Goal: Information Seeking & Learning: Check status

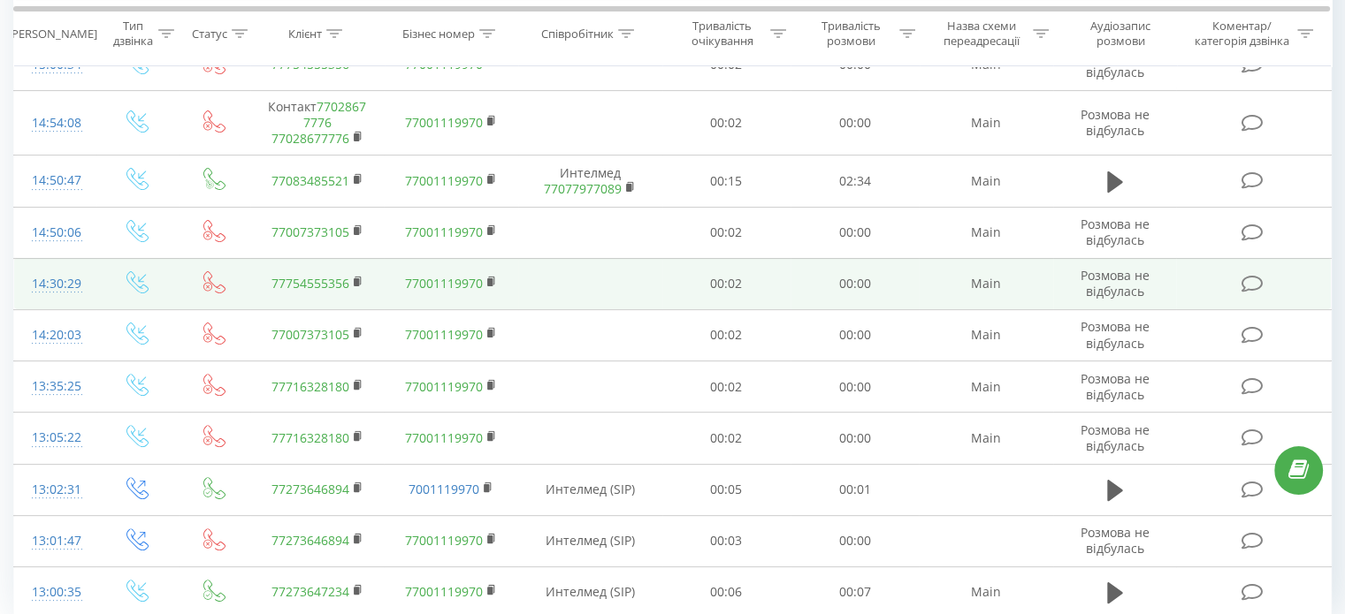
scroll to position [552, 0]
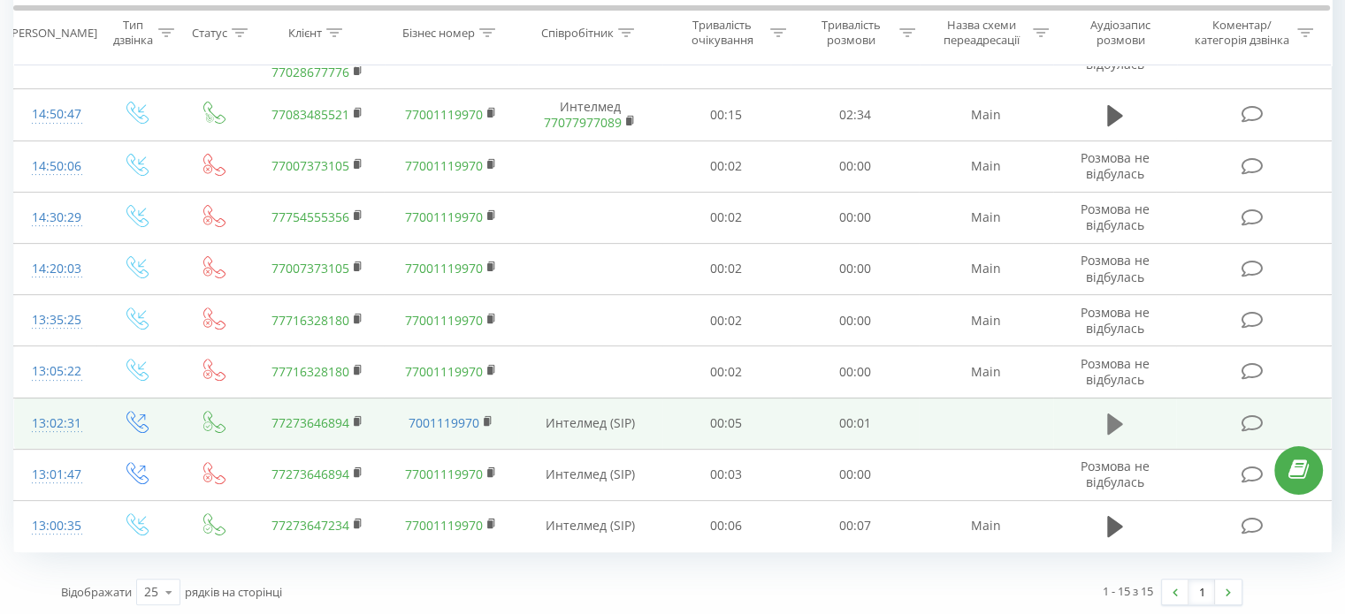
click at [1111, 428] on icon at bounding box center [1115, 424] width 16 height 21
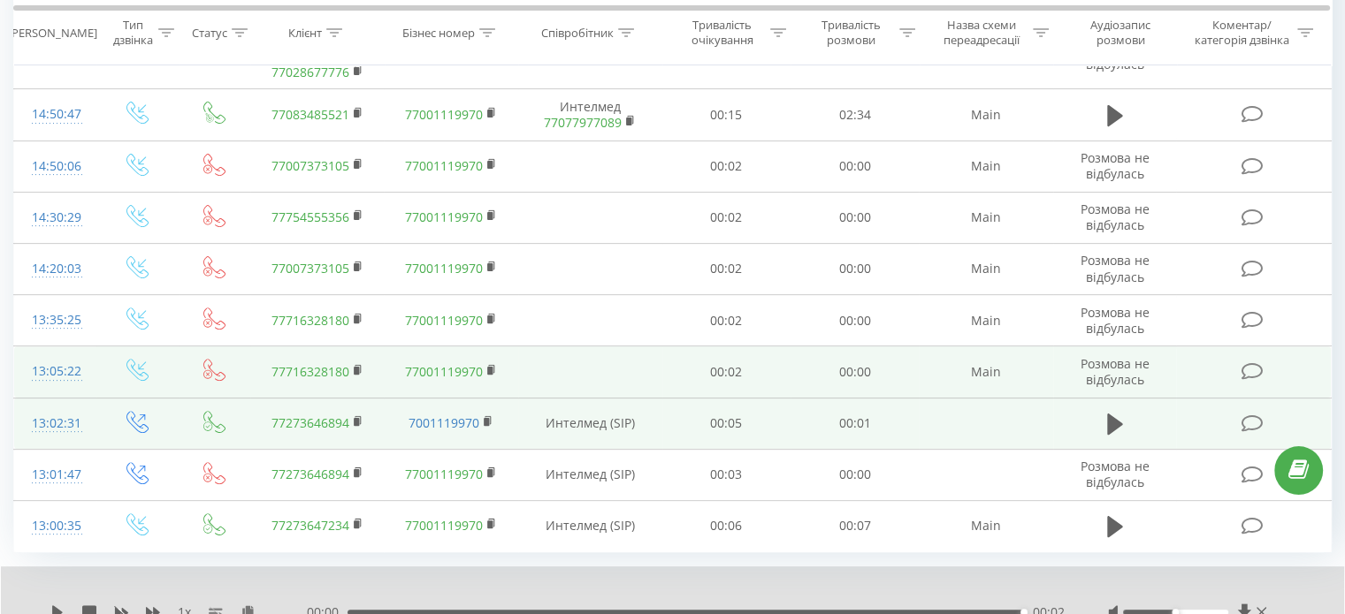
scroll to position [463, 0]
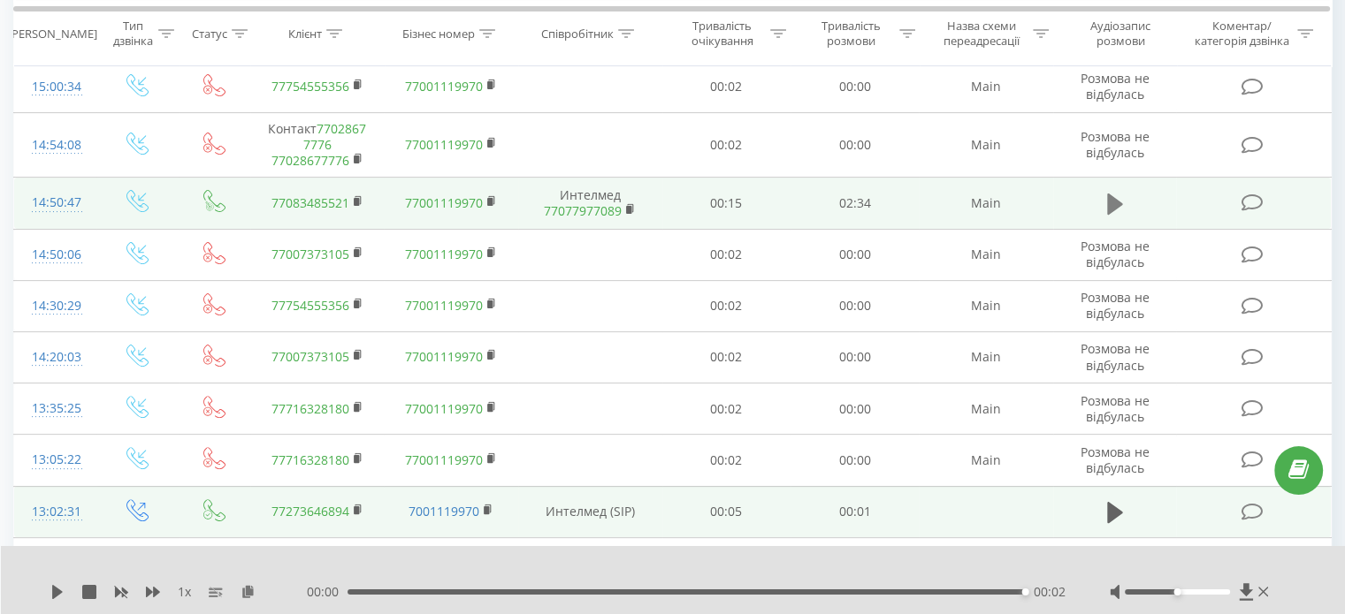
click at [1114, 196] on icon at bounding box center [1115, 204] width 16 height 21
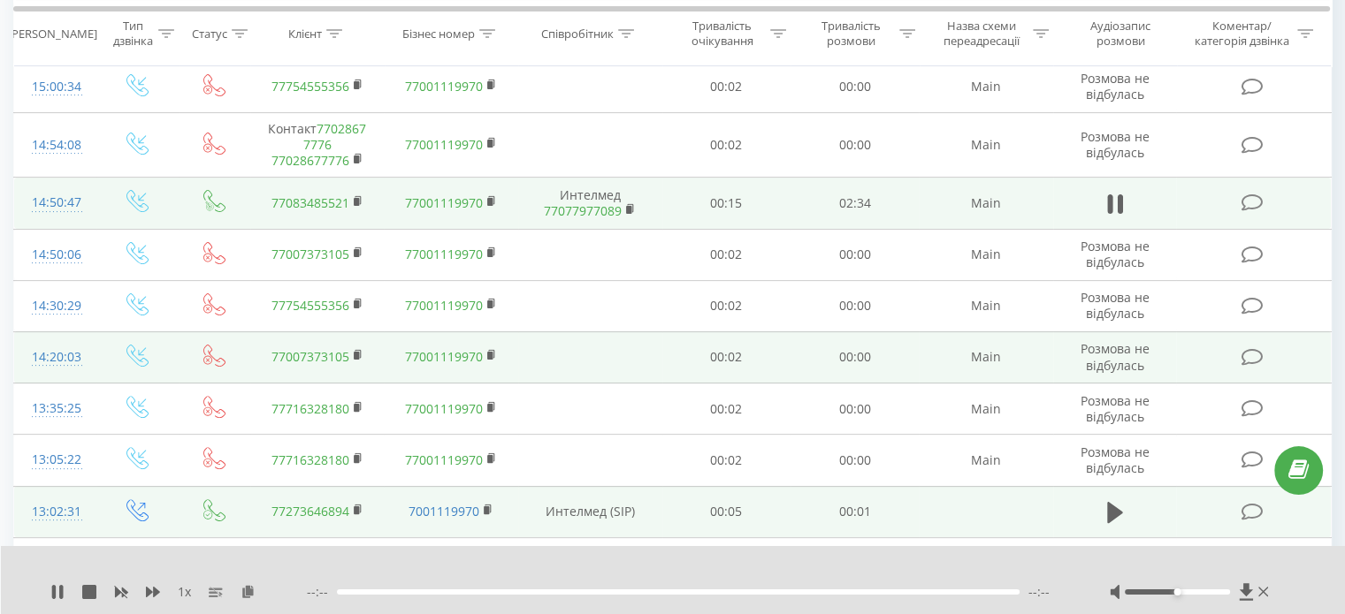
scroll to position [375, 0]
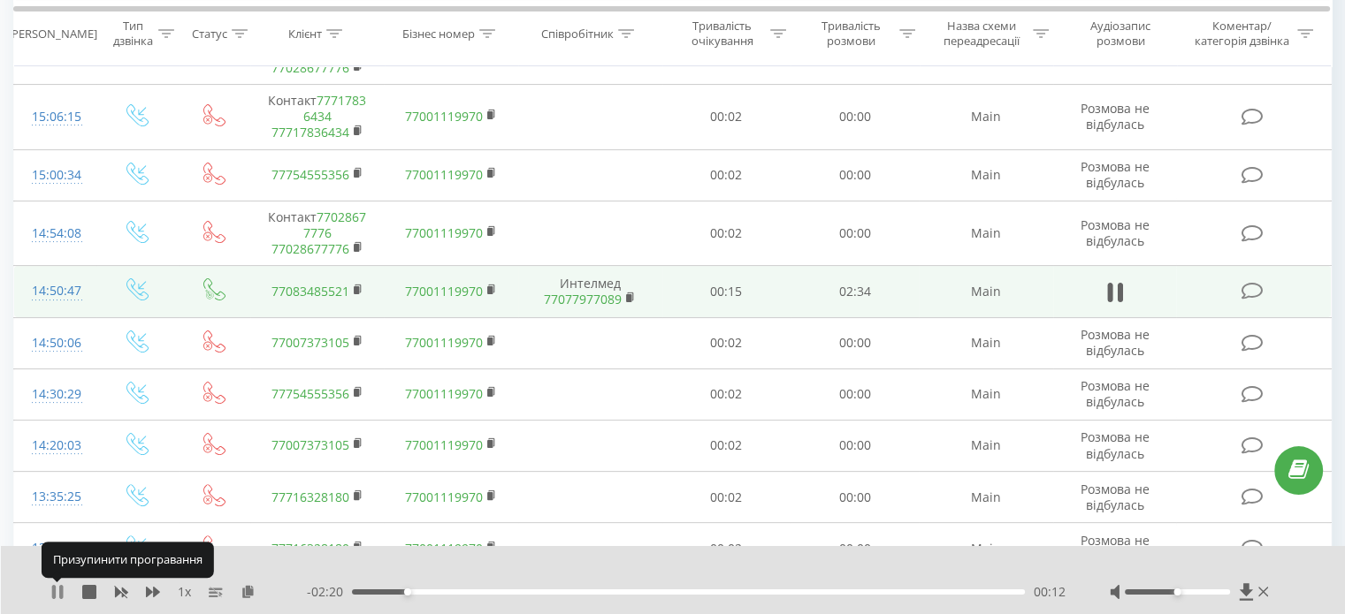
click at [57, 596] on icon at bounding box center [57, 592] width 14 height 14
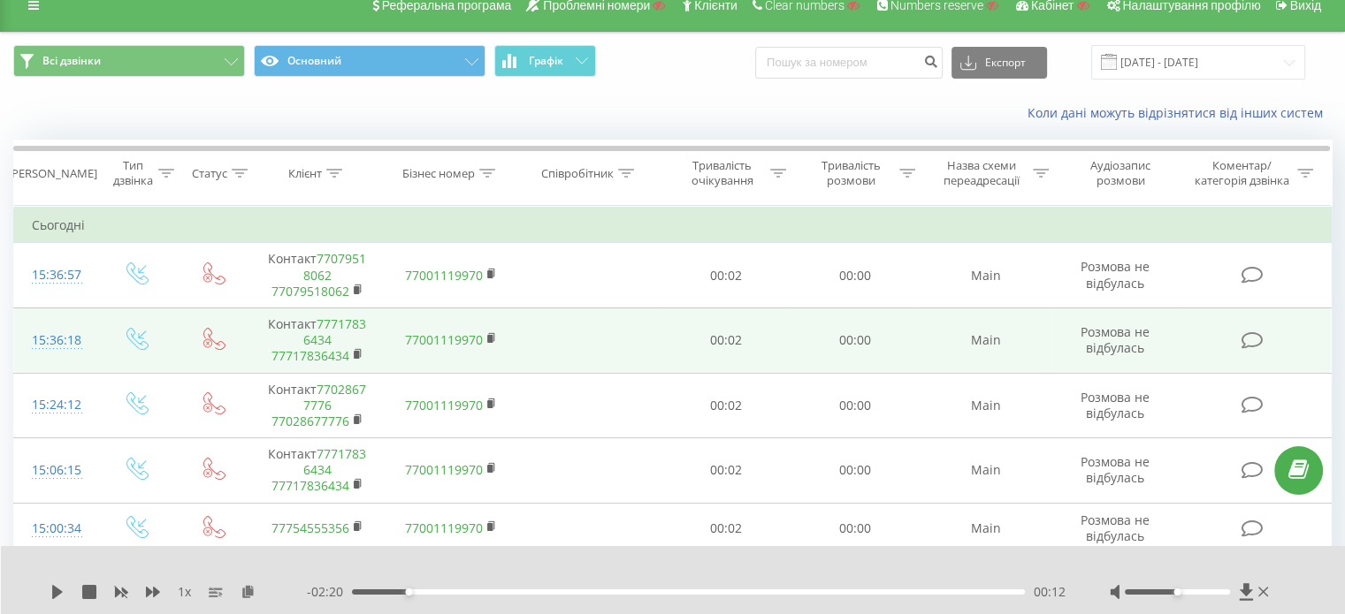
scroll to position [0, 0]
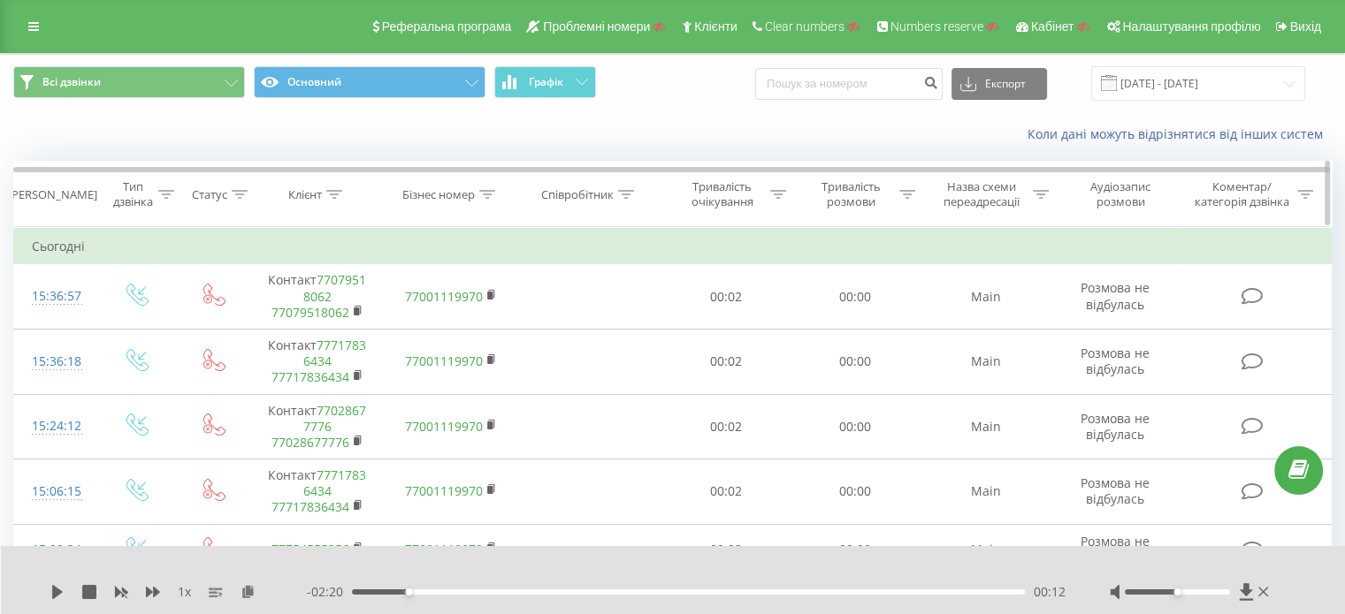
click at [332, 198] on div at bounding box center [334, 194] width 16 height 15
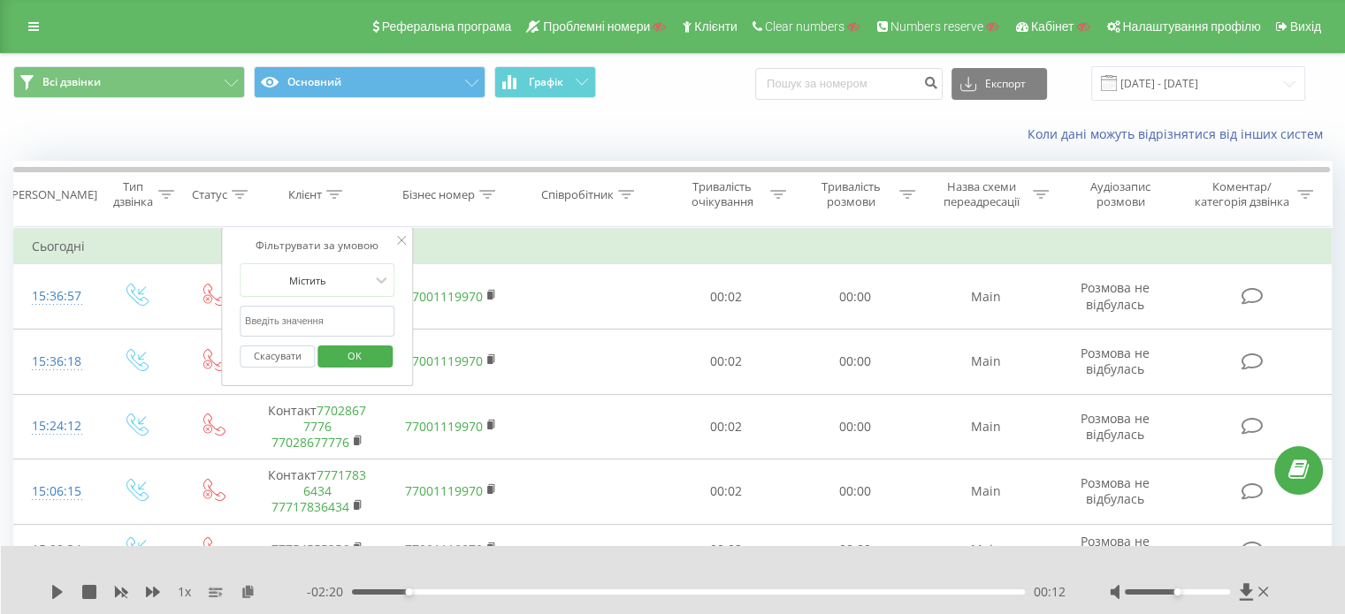
click at [320, 321] on input "text" at bounding box center [318, 321] width 156 height 31
paste input "87077977089"
type input "87077977089"
click at [355, 349] on span "OK" at bounding box center [355, 355] width 50 height 27
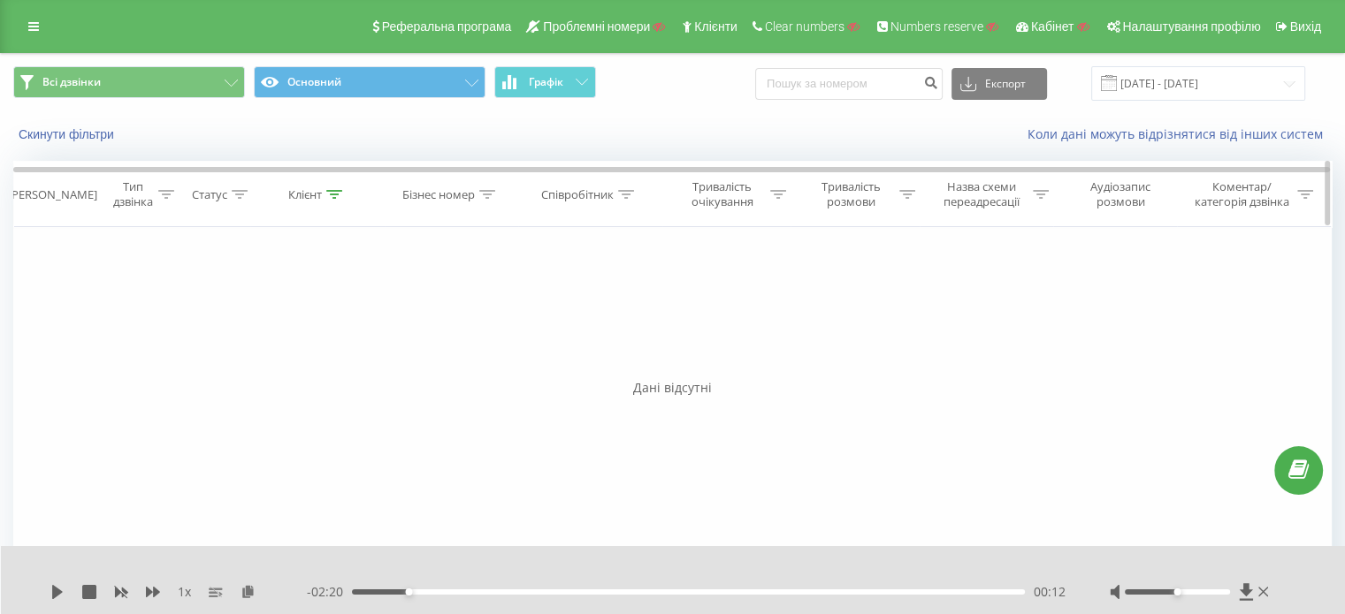
click at [331, 190] on icon at bounding box center [334, 194] width 16 height 9
drag, startPoint x: 324, startPoint y: 324, endPoint x: 205, endPoint y: 321, distance: 119.4
click at [205, 321] on div "Фільтрувати за умовою Дорівнює Введіть значення Скасувати OK Фільтрувати за умо…" at bounding box center [672, 426] width 1318 height 398
click at [336, 351] on span "OK" at bounding box center [355, 355] width 50 height 27
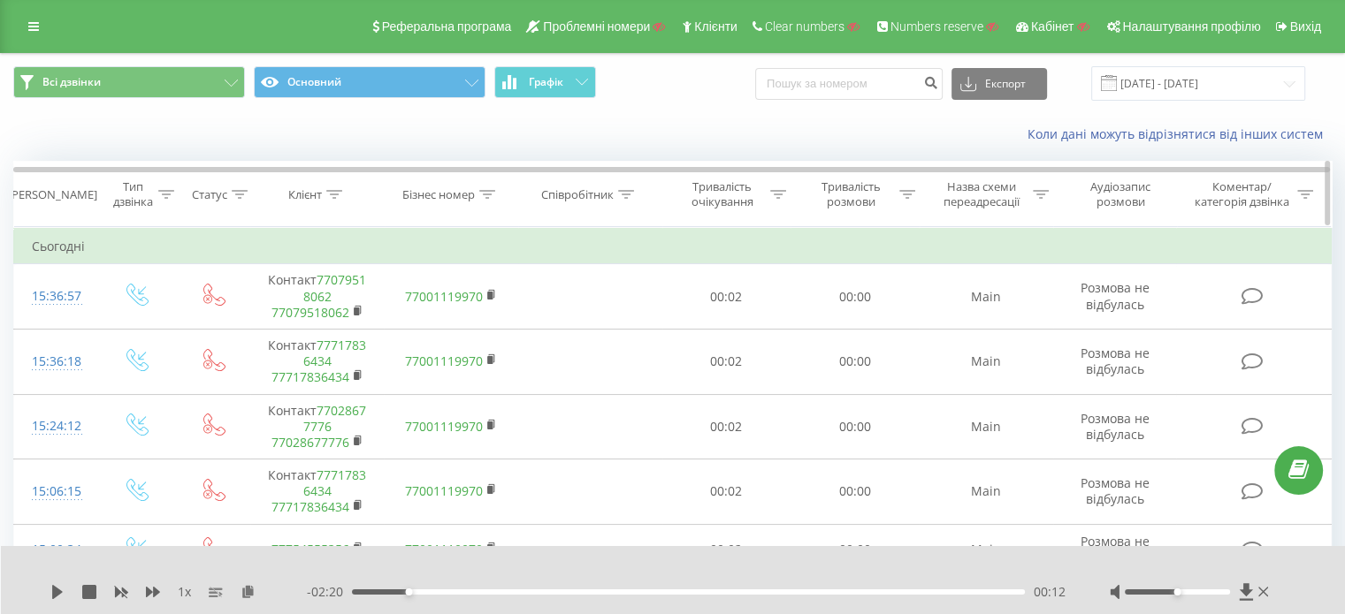
click at [332, 194] on icon at bounding box center [334, 194] width 16 height 9
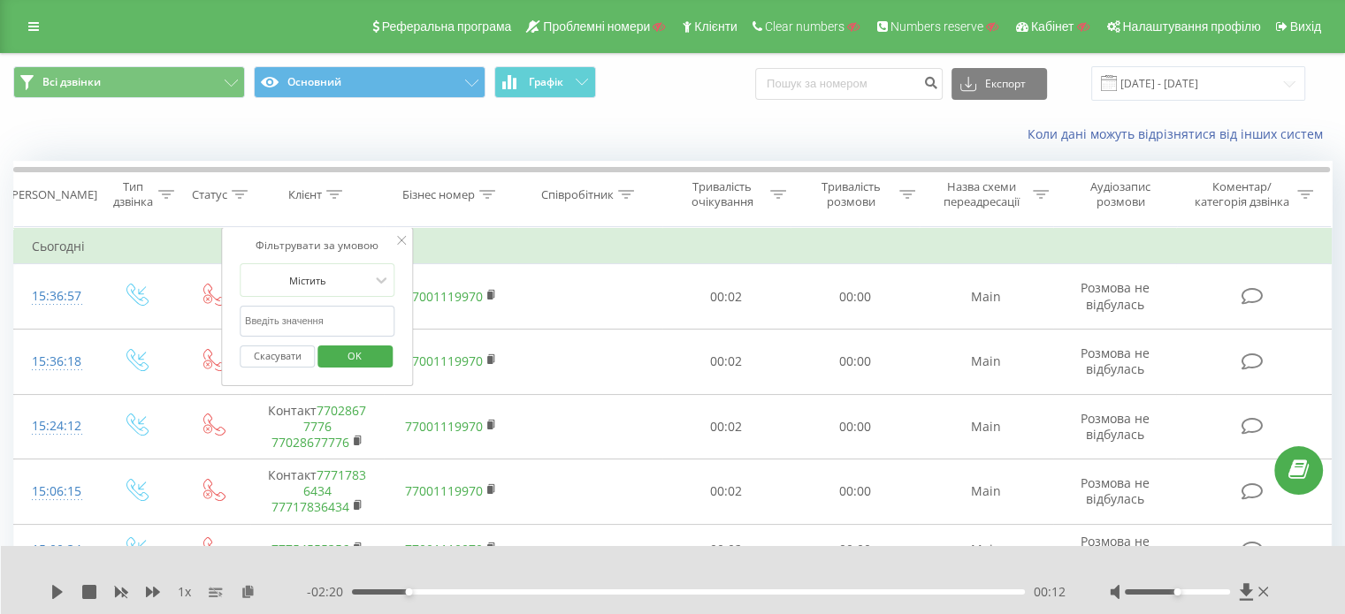
click at [308, 324] on input "text" at bounding box center [318, 321] width 156 height 31
paste input "87077977089"
click at [254, 317] on input "87077977089" at bounding box center [318, 321] width 156 height 31
click at [361, 359] on span "OK" at bounding box center [355, 355] width 50 height 27
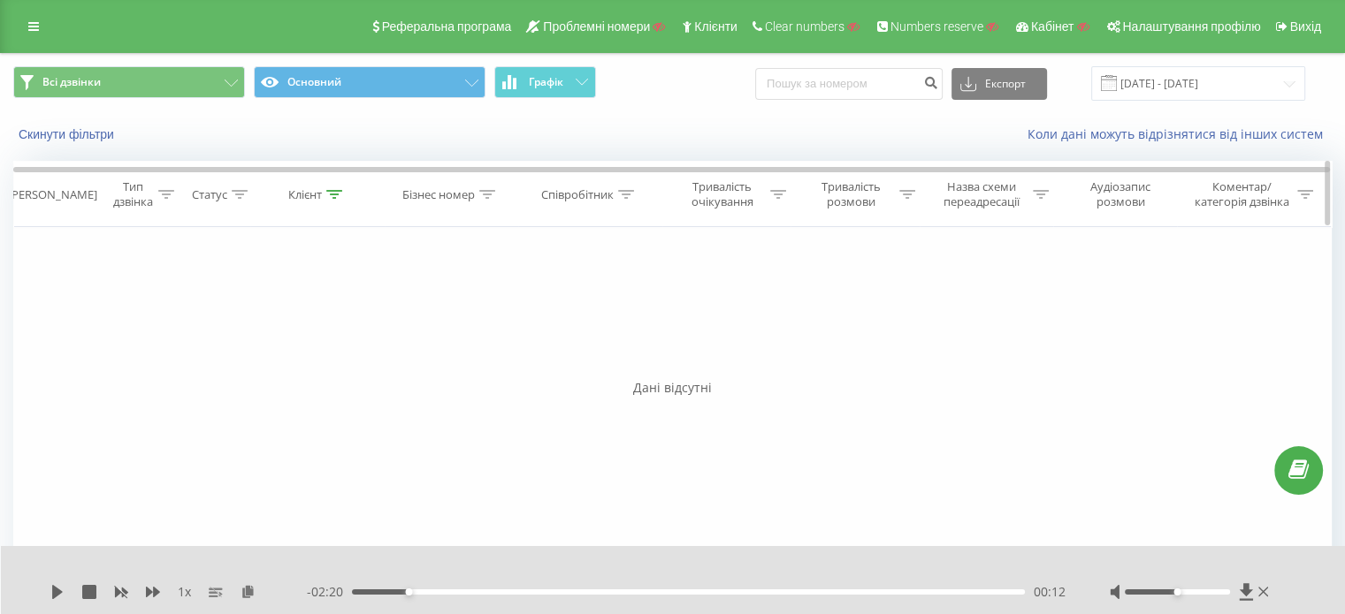
click at [332, 194] on icon at bounding box center [334, 194] width 16 height 9
click at [255, 321] on input "77077977089" at bounding box center [318, 321] width 156 height 31
type input "7077977089"
click at [344, 337] on div "Скасувати OK" at bounding box center [318, 357] width 156 height 40
click at [351, 348] on span "OK" at bounding box center [355, 355] width 50 height 27
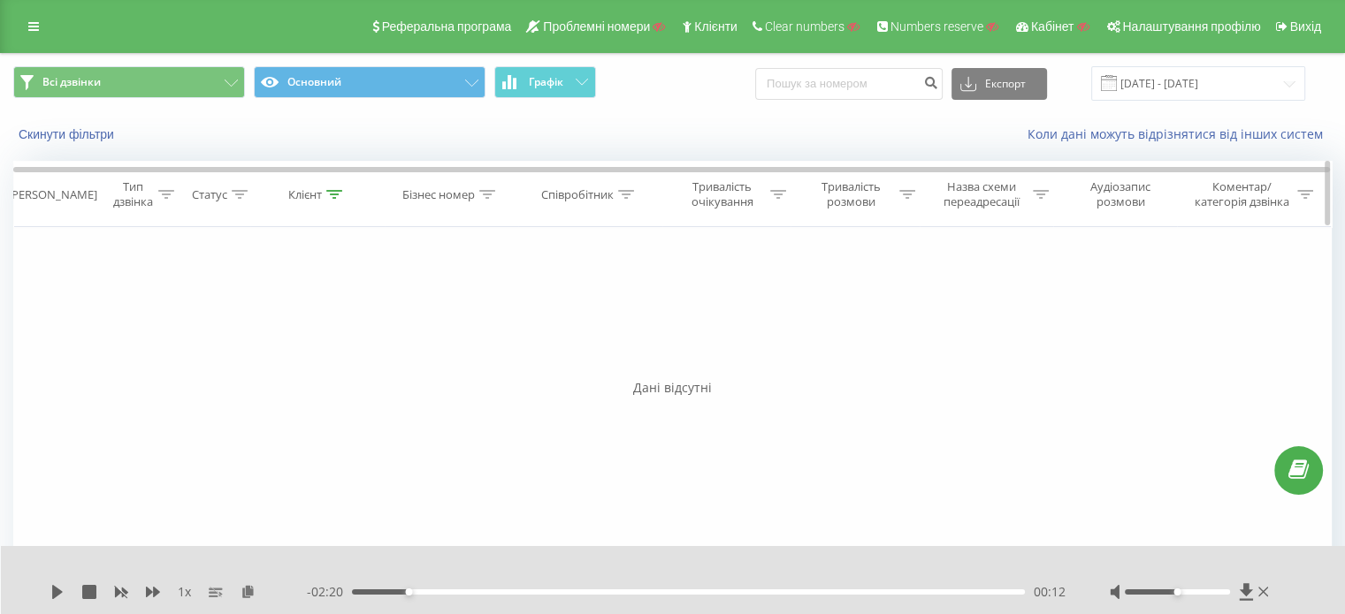
click at [339, 194] on icon at bounding box center [334, 194] width 16 height 9
drag, startPoint x: 322, startPoint y: 316, endPoint x: 244, endPoint y: 321, distance: 78.0
click at [244, 321] on input "7077977089" at bounding box center [318, 321] width 156 height 31
click at [355, 358] on span "OK" at bounding box center [355, 355] width 50 height 27
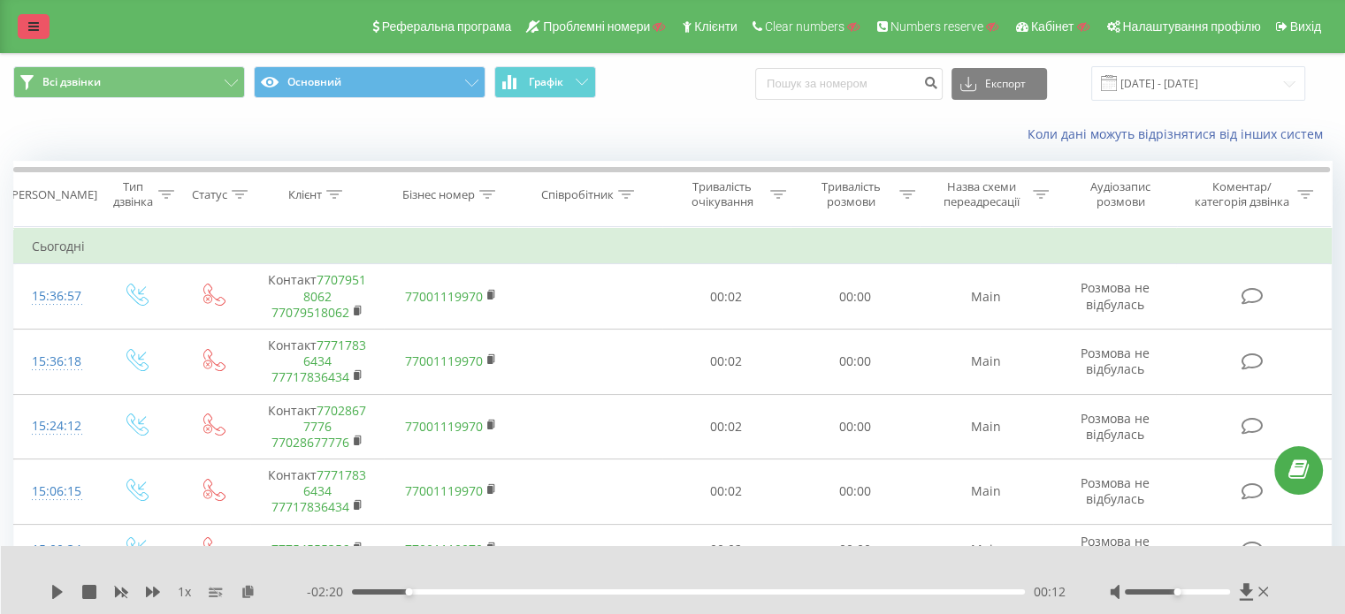
click at [38, 33] on icon at bounding box center [33, 26] width 11 height 12
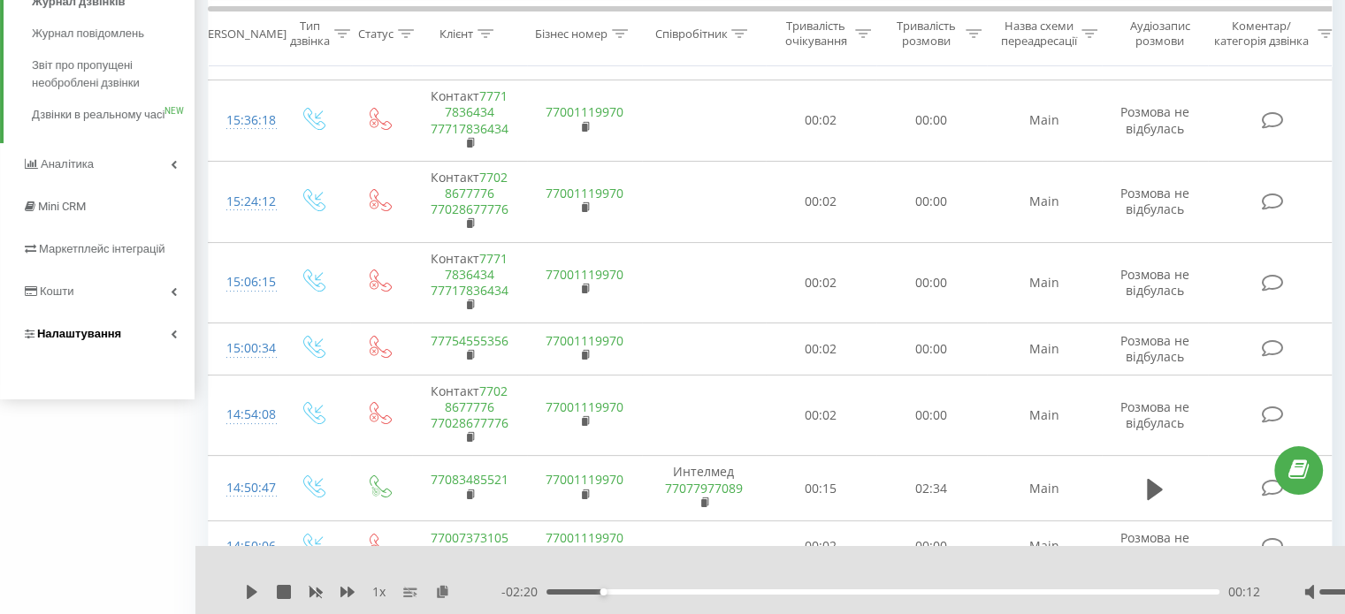
click at [112, 340] on span "Налаштування" at bounding box center [79, 333] width 84 height 13
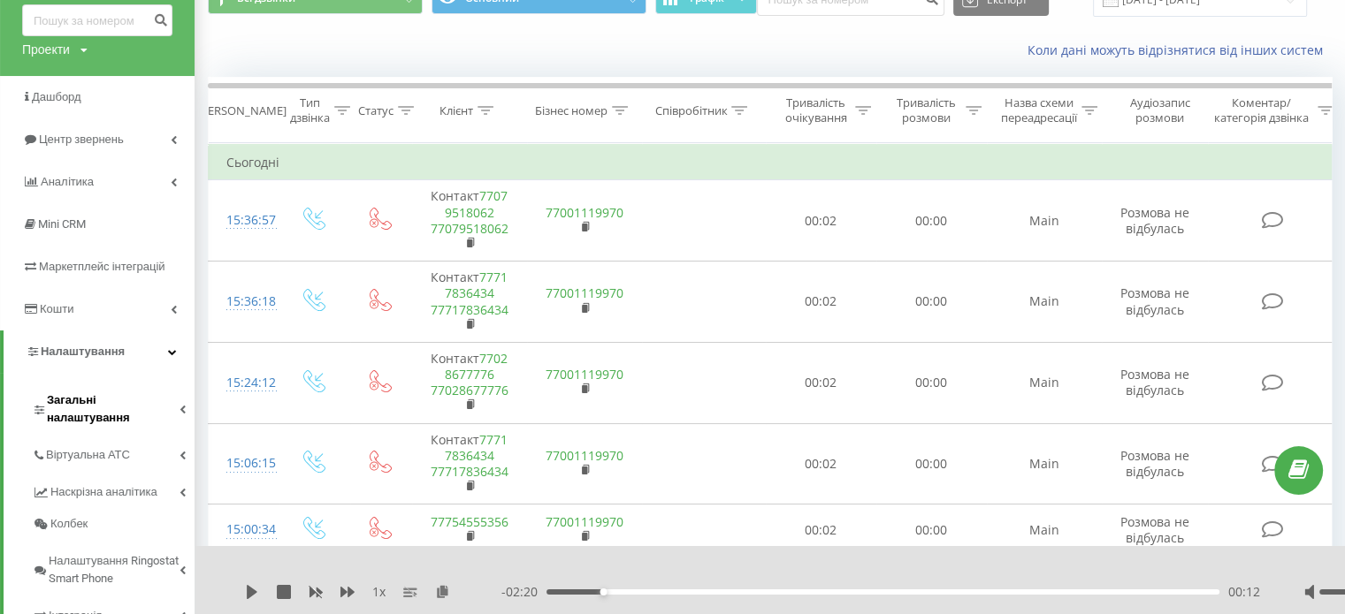
click at [105, 396] on span "Загальні налаштування" at bounding box center [113, 409] width 133 height 35
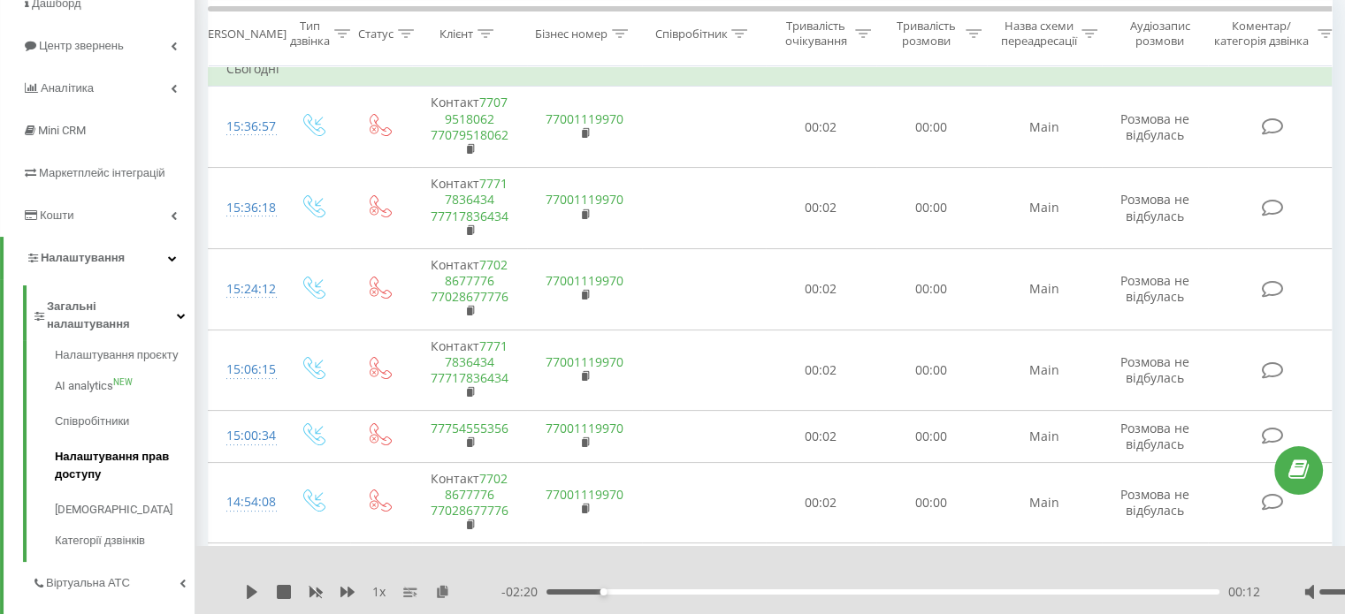
scroll to position [261, 0]
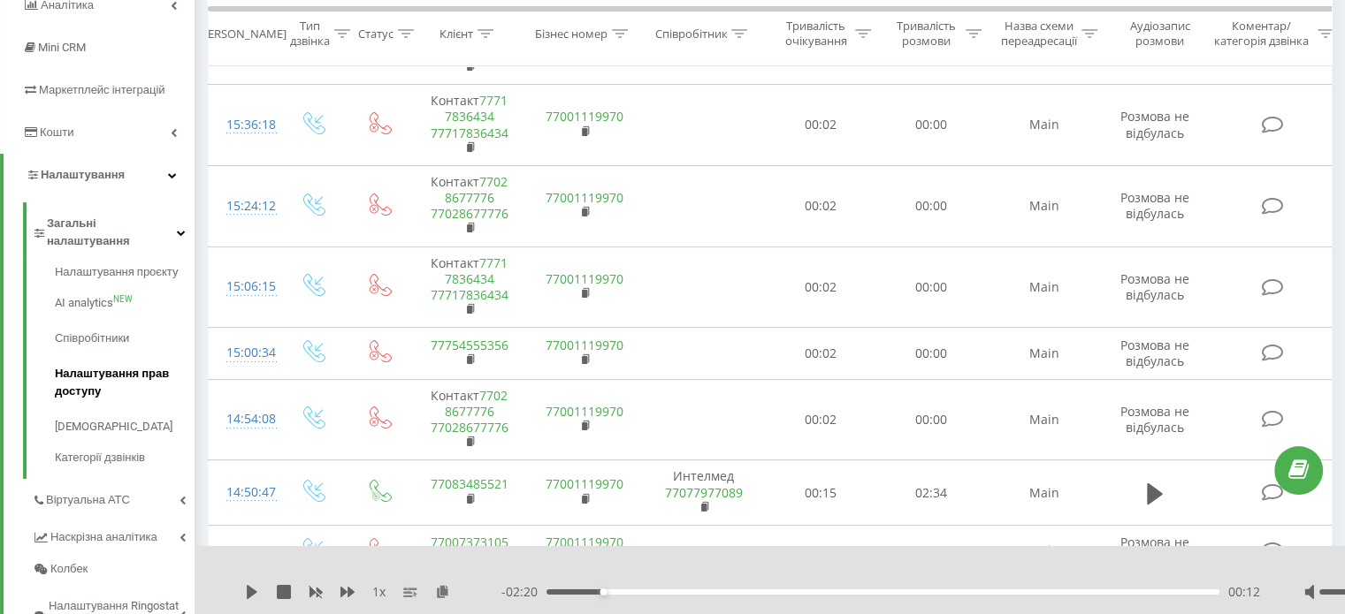
click at [102, 365] on span "Налаштування прав доступу" at bounding box center [120, 382] width 131 height 35
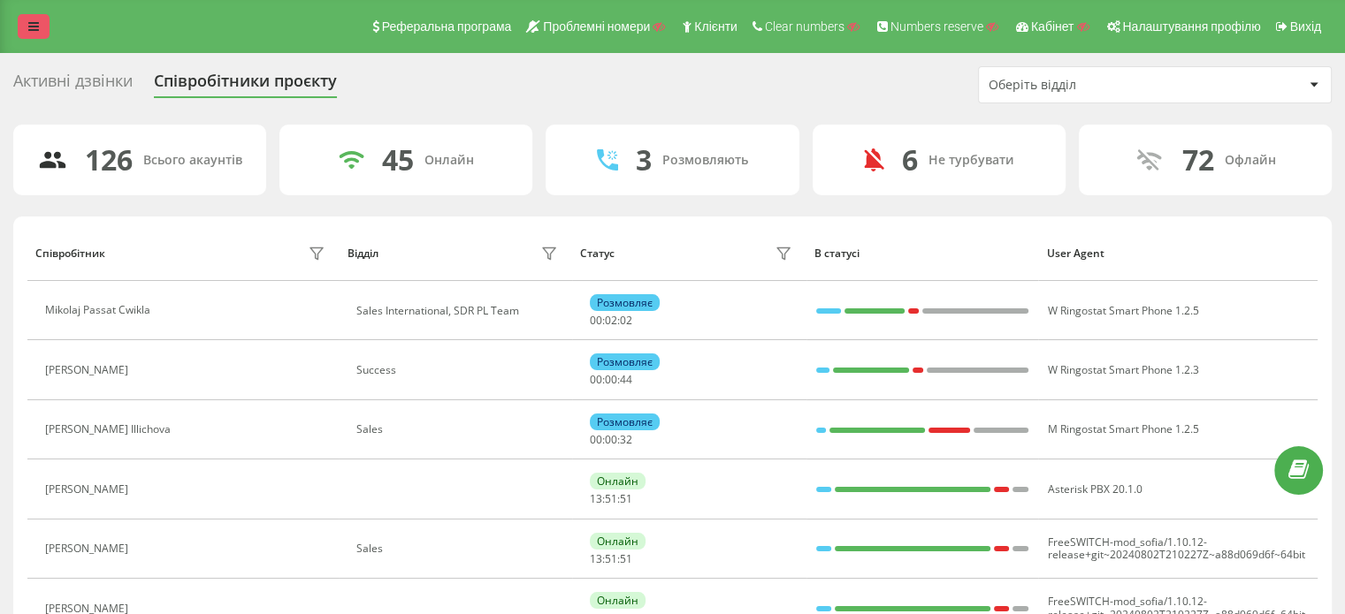
drag, startPoint x: 0, startPoint y: 0, endPoint x: 37, endPoint y: 24, distance: 44.1
click at [37, 24] on icon at bounding box center [33, 26] width 11 height 12
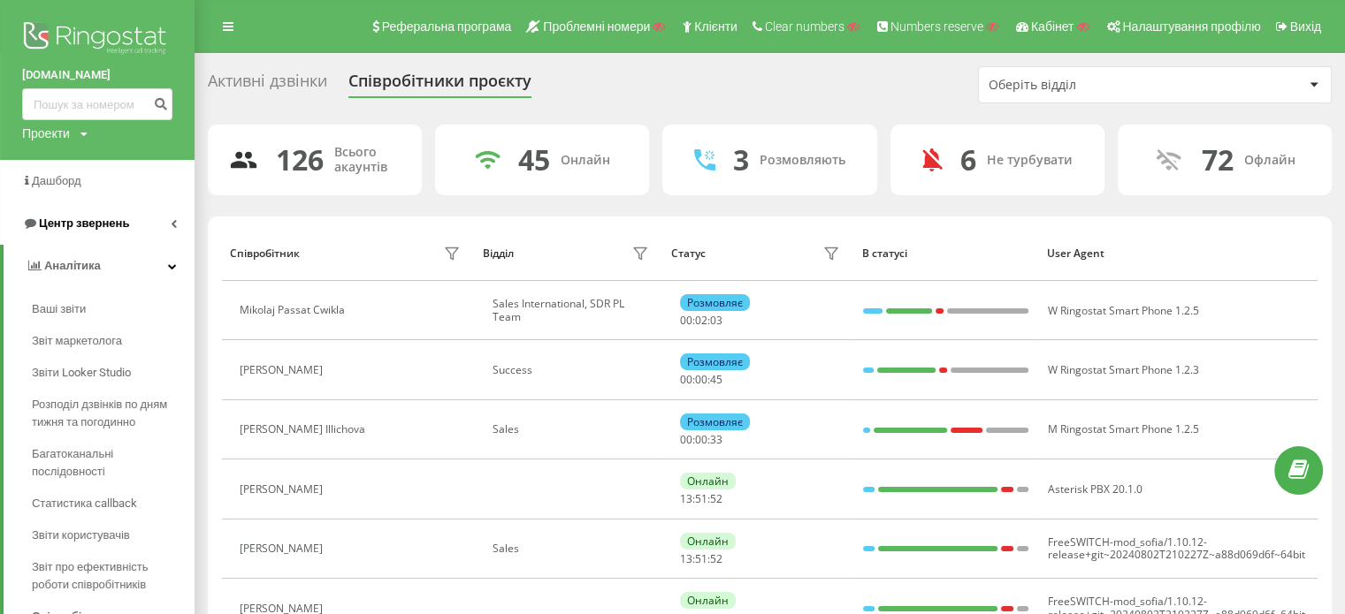
click at [95, 220] on span "Центр звернень" at bounding box center [84, 223] width 90 height 13
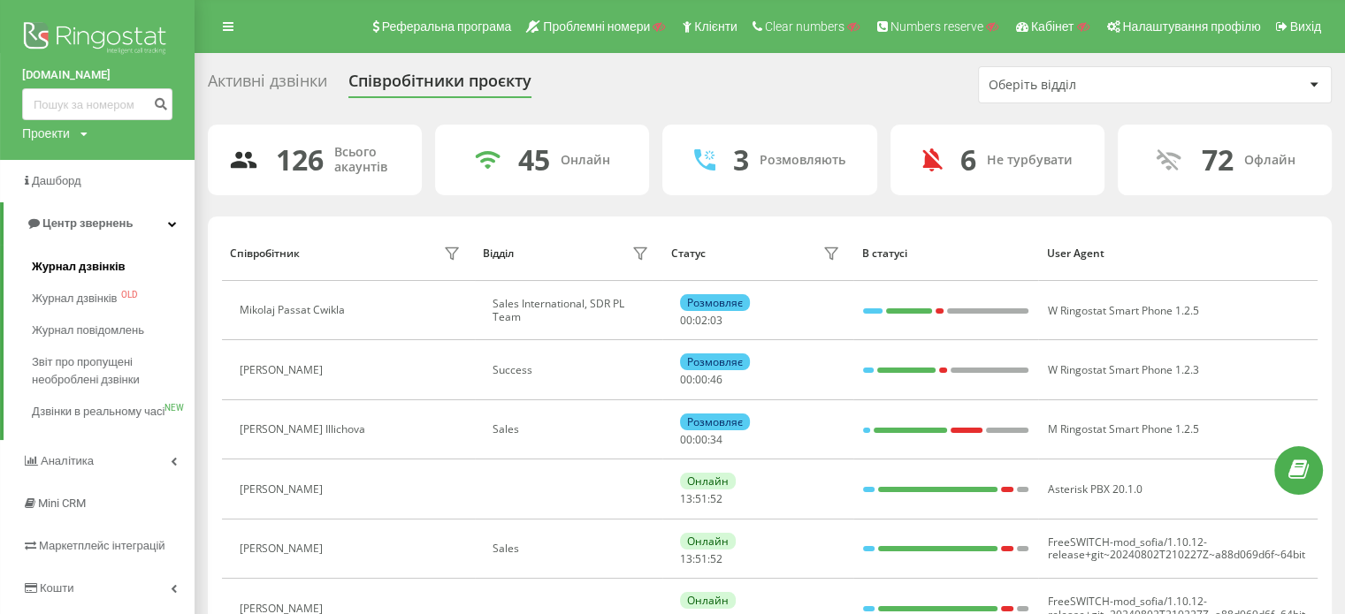
click at [95, 271] on span "Журнал дзвінків" at bounding box center [79, 267] width 94 height 18
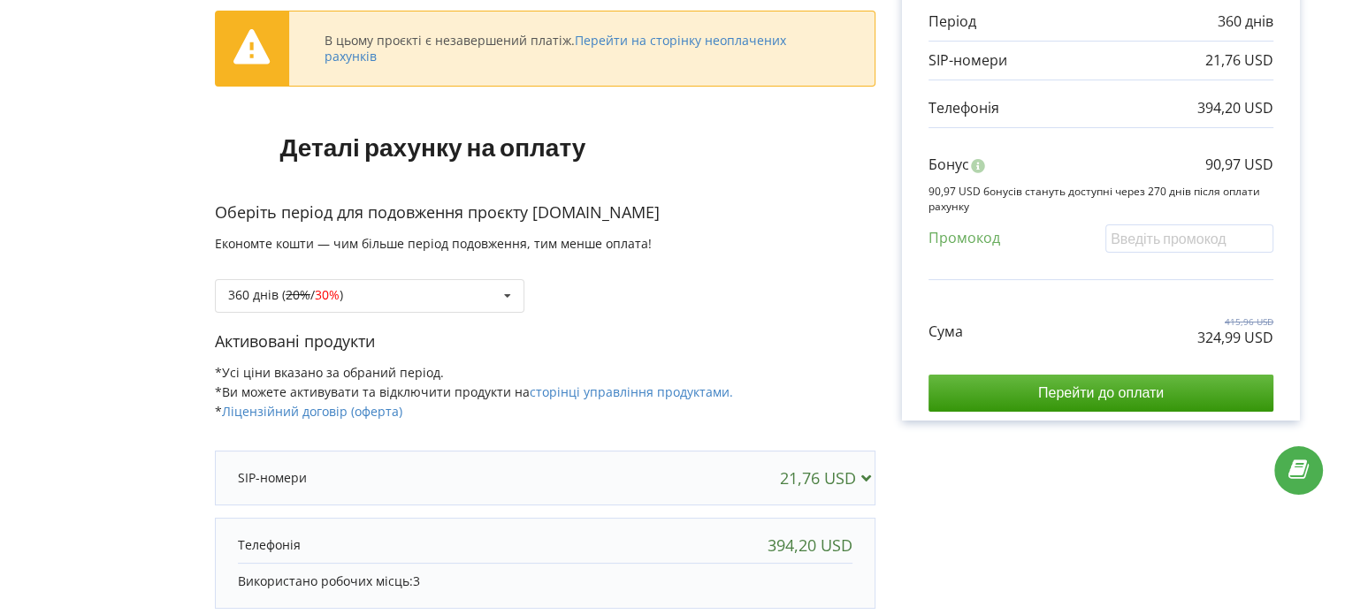
scroll to position [88, 0]
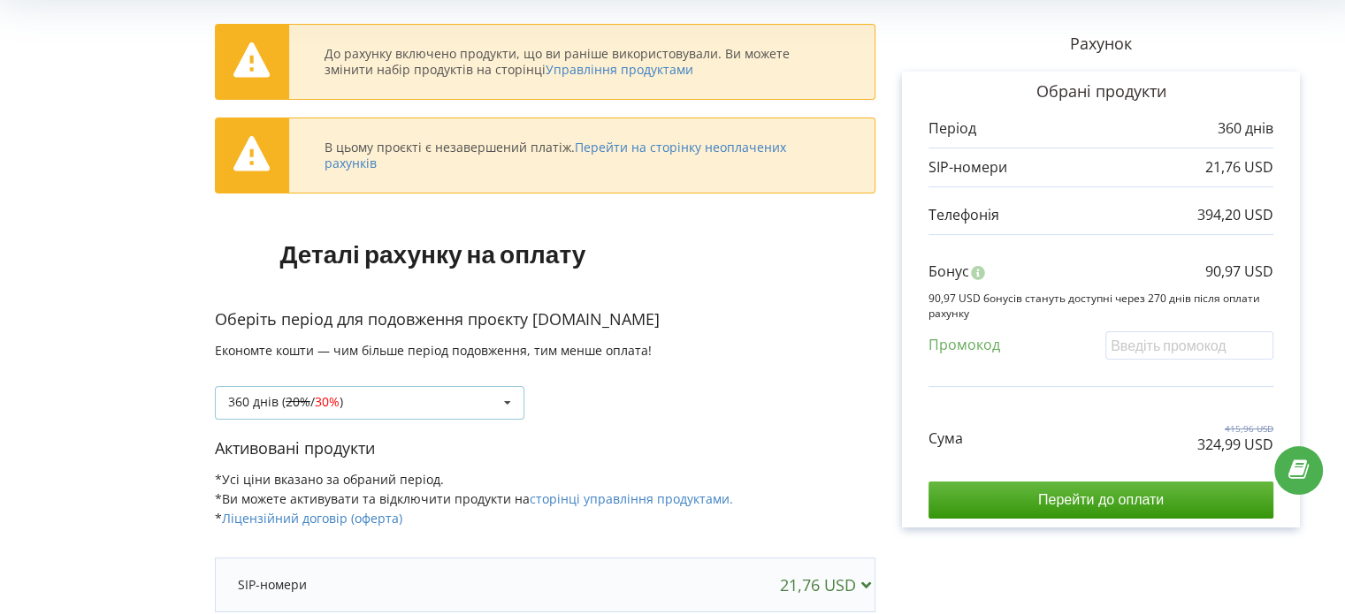
click at [449, 396] on div "360 днів ( 20% / 30% ) Поповнити баланс без подовження 20% / 30% 30% / 40%" at bounding box center [369, 403] width 309 height 34
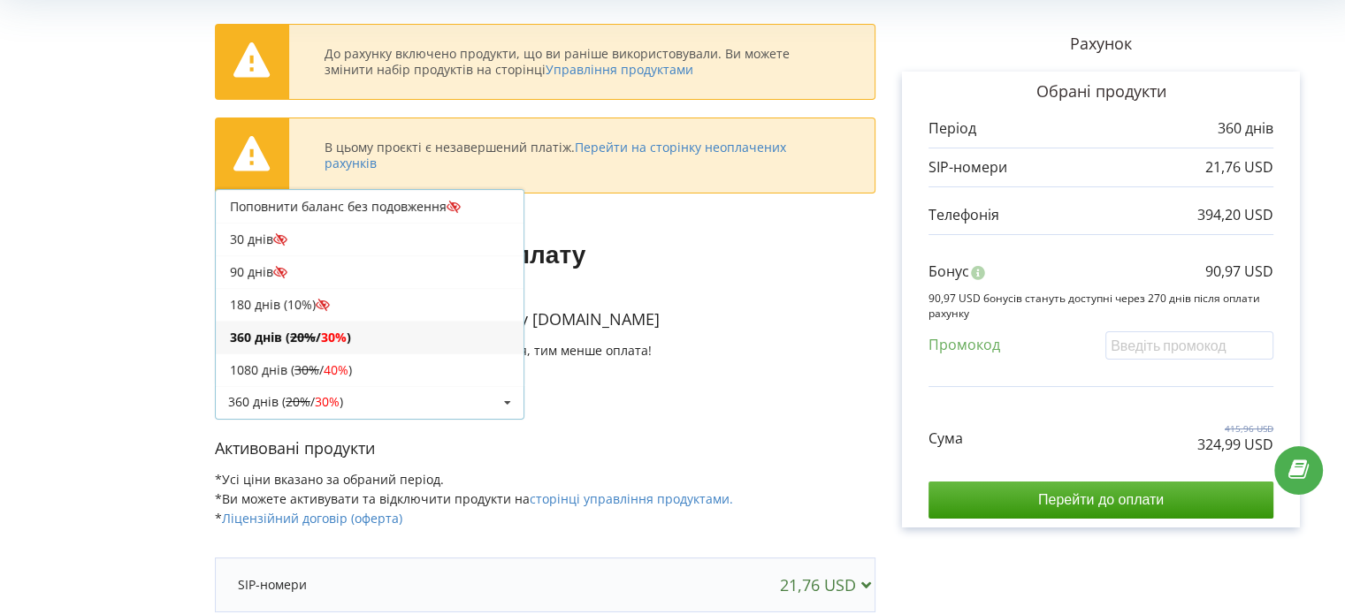
scroll to position [29, 0]
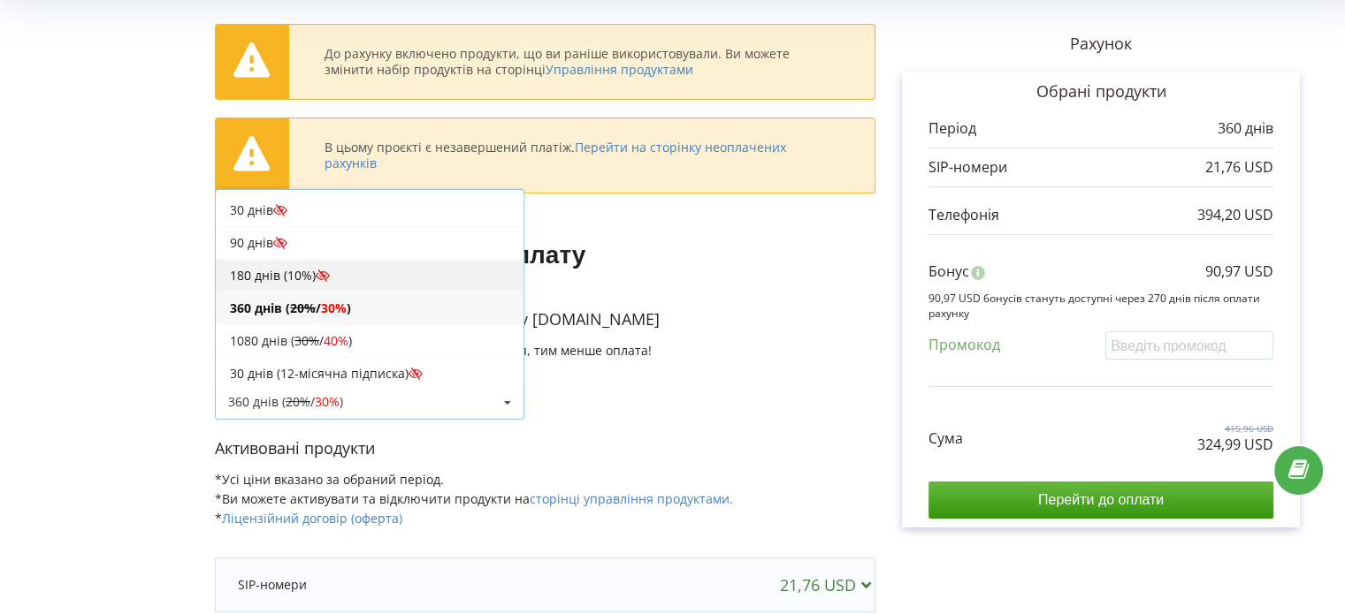
click at [271, 270] on div "180 днів (10%)" at bounding box center [370, 275] width 308 height 33
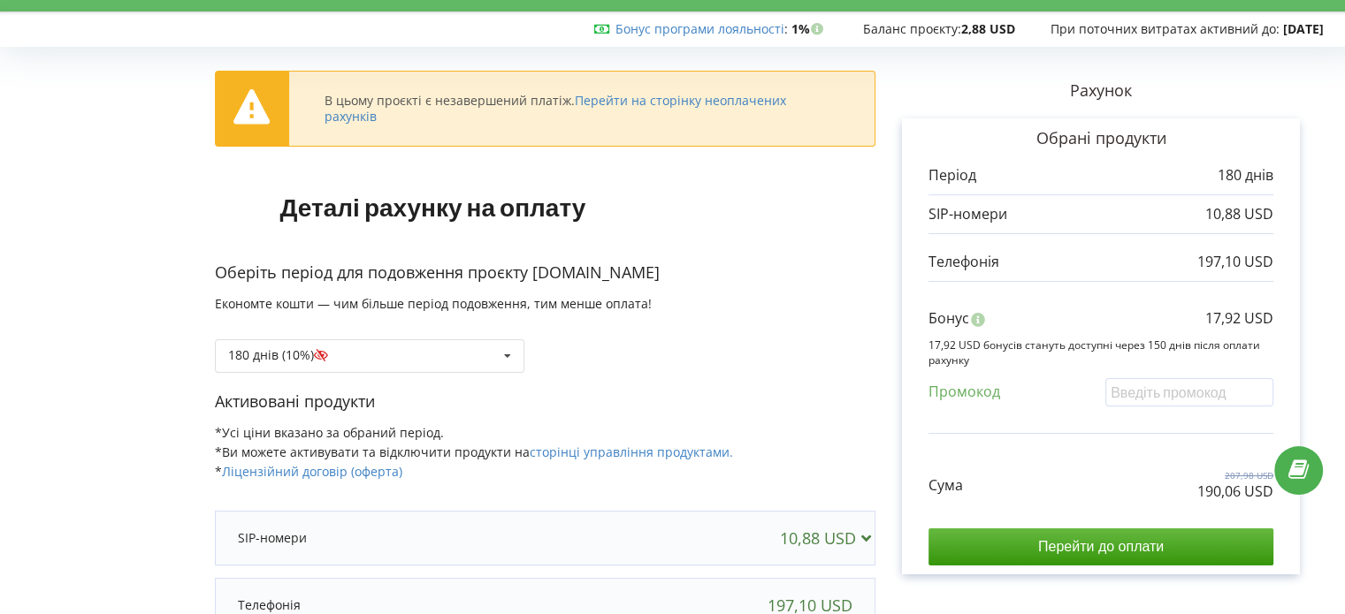
scroll to position [0, 0]
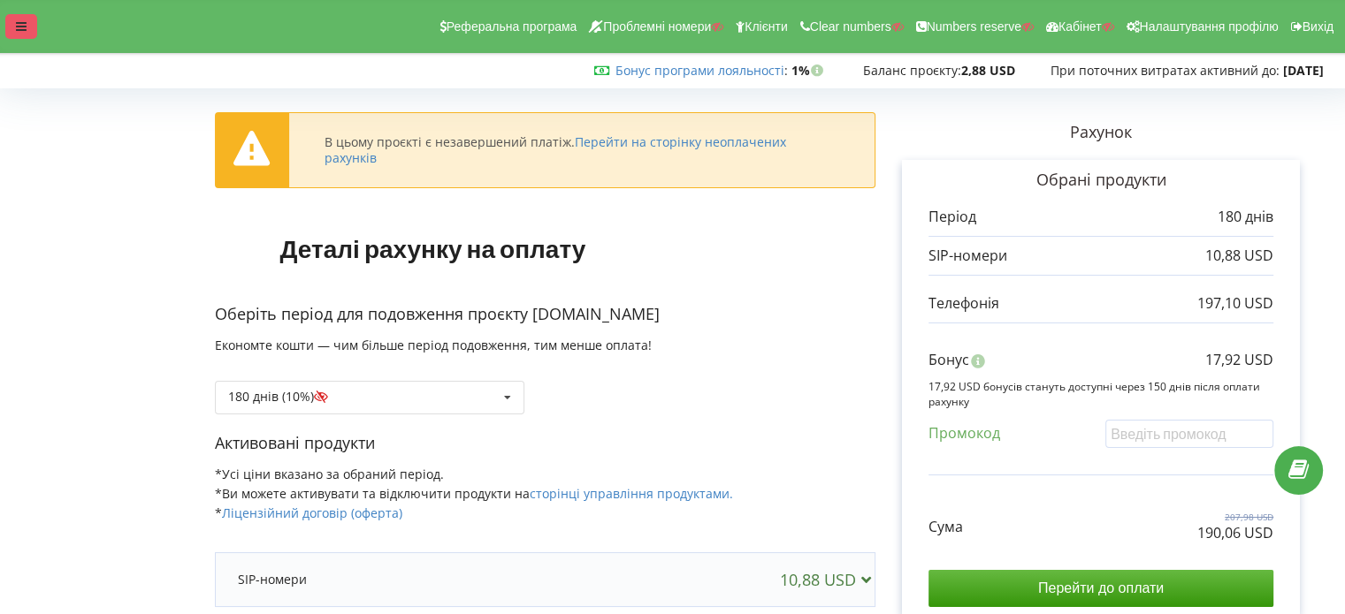
click at [20, 28] on icon at bounding box center [21, 26] width 11 height 12
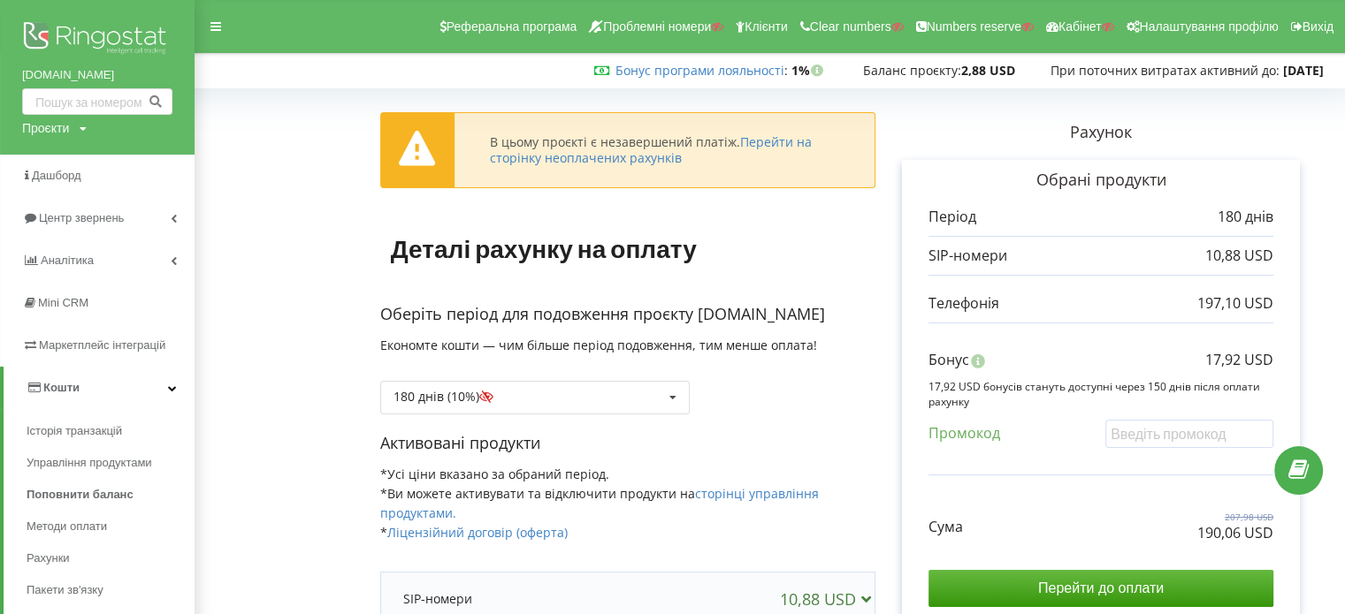
drag, startPoint x: 19, startPoint y: 70, endPoint x: 108, endPoint y: 77, distance: 88.7
click at [108, 77] on div "septik-max.com Проєкти Пошук" at bounding box center [97, 77] width 195 height 155
copy link "septik-max.com"
